Goal: Use online tool/utility: Utilize a website feature to perform a specific function

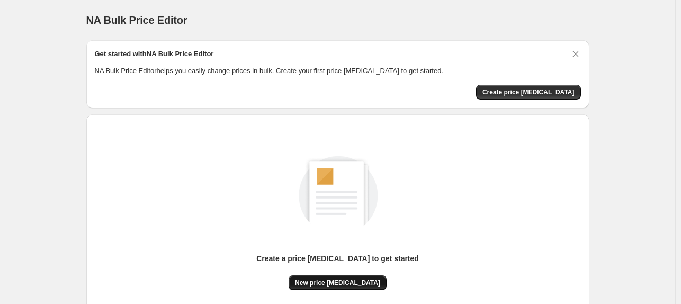
click at [338, 285] on span "New price [MEDICAL_DATA]" at bounding box center [337, 282] width 85 height 8
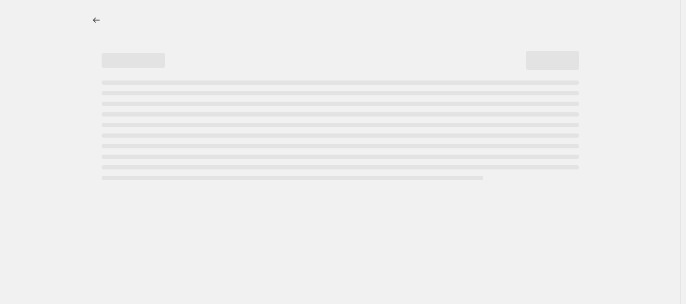
select select "percentage"
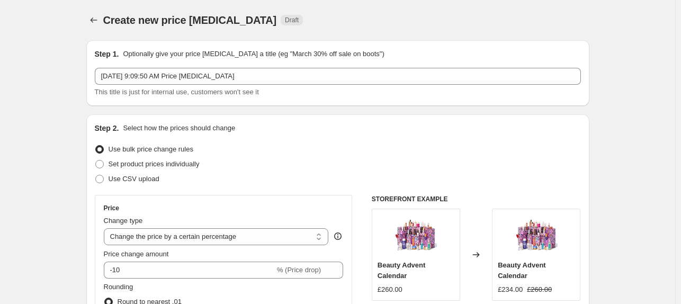
scroll to position [212, 0]
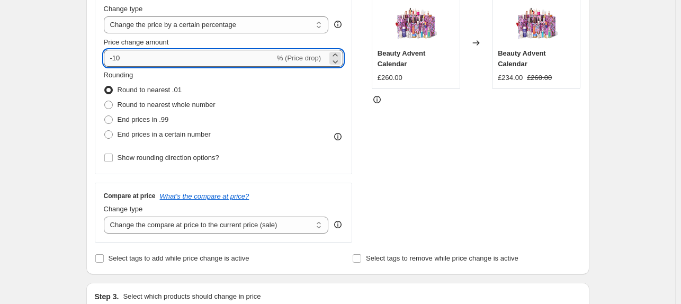
drag, startPoint x: 125, startPoint y: 55, endPoint x: 116, endPoint y: 56, distance: 9.7
click at [116, 56] on input "-10" at bounding box center [189, 58] width 171 height 17
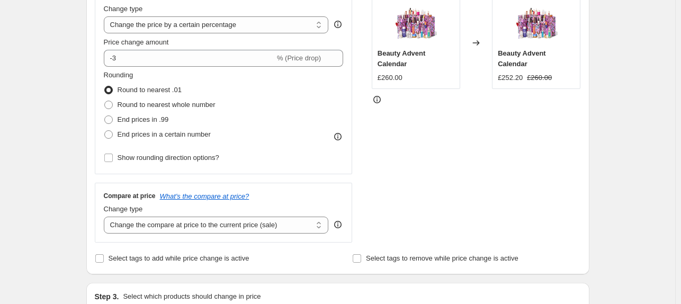
click at [554, 149] on div "STOREFRONT EXAMPLE Beauty Advent Calendar £260.00 Changed to Beauty Advent Cale…" at bounding box center [476, 112] width 209 height 259
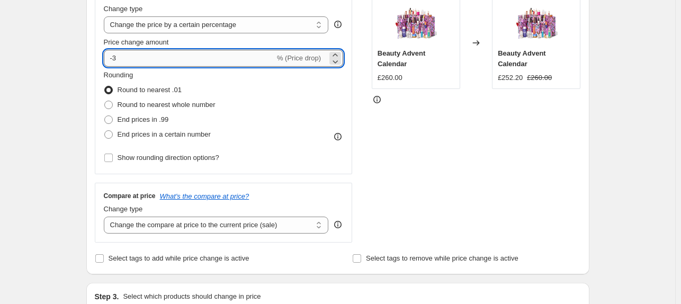
click at [118, 58] on input "-3" at bounding box center [189, 58] width 171 height 17
click at [461, 124] on div "STOREFRONT EXAMPLE Beauty Advent Calendar £260.00 Changed to Beauty Advent Cale…" at bounding box center [476, 112] width 209 height 259
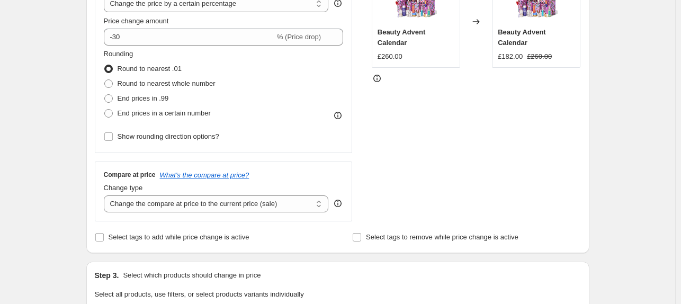
scroll to position [114, 0]
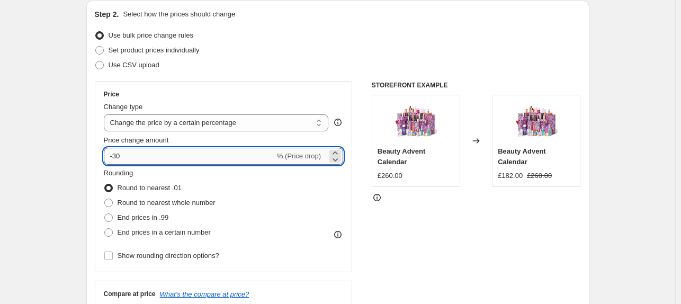
drag, startPoint x: 116, startPoint y: 155, endPoint x: 150, endPoint y: 157, distance: 34.0
click at [150, 157] on input "-30" at bounding box center [189, 156] width 171 height 17
type input "-25"
click at [407, 243] on div "STOREFRONT EXAMPLE Beauty Advent Calendar £260.00 Changed to Beauty Advent Cale…" at bounding box center [476, 210] width 209 height 259
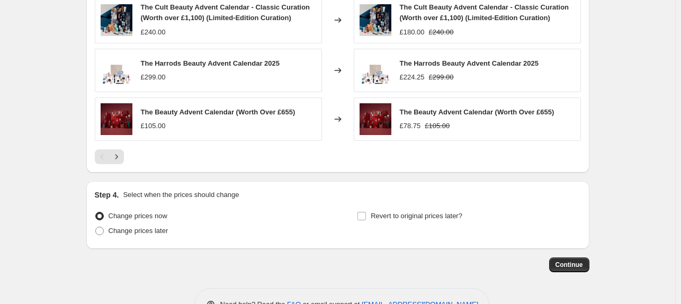
scroll to position [753, 0]
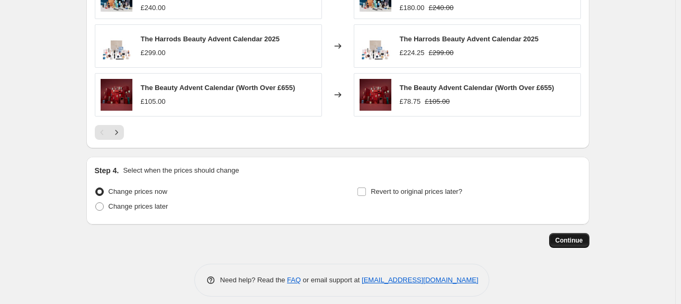
click at [557, 245] on button "Continue" at bounding box center [569, 240] width 40 height 15
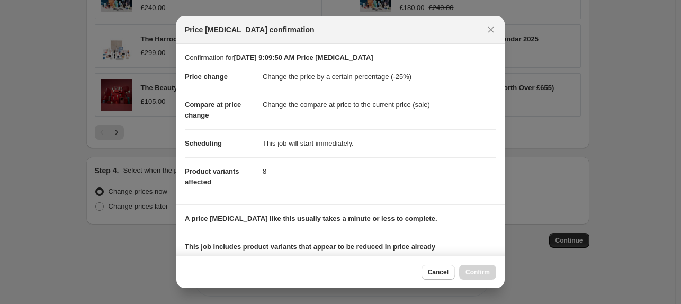
scroll to position [141, 0]
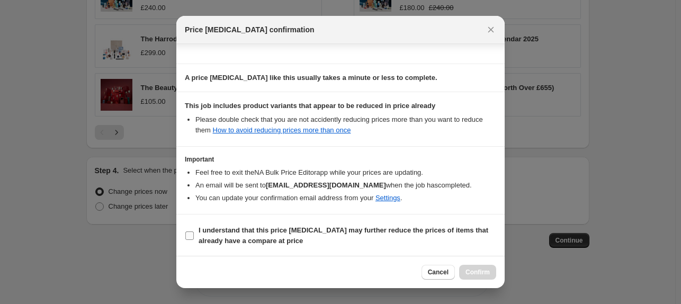
click at [251, 241] on b "I understand that this price [MEDICAL_DATA] may further reduce the prices of it…" at bounding box center [344, 235] width 290 height 19
click at [194, 240] on input "I understand that this price [MEDICAL_DATA] may further reduce the prices of it…" at bounding box center [189, 235] width 8 height 8
checkbox input "true"
click at [482, 281] on div "Cancel Confirm" at bounding box center [340, 272] width 328 height 32
click at [483, 278] on button "Confirm" at bounding box center [477, 272] width 37 height 15
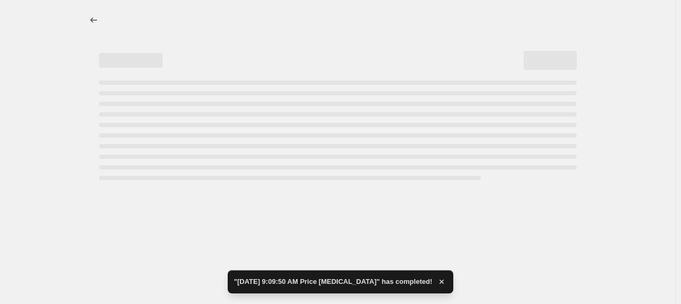
select select "percentage"
